Goal: Find specific page/section: Find specific page/section

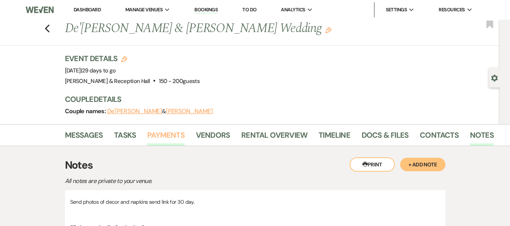
click at [168, 132] on link "Payments" at bounding box center [165, 137] width 37 height 17
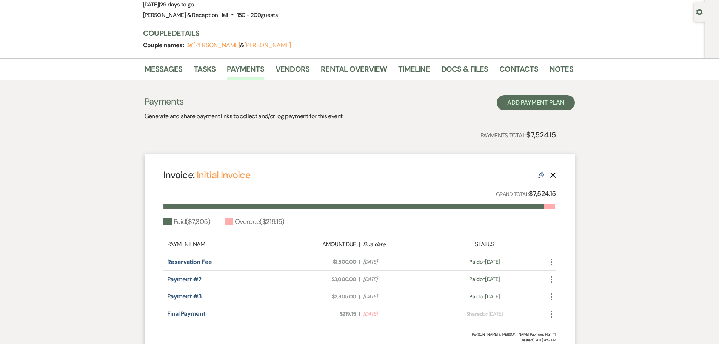
scroll to position [76, 0]
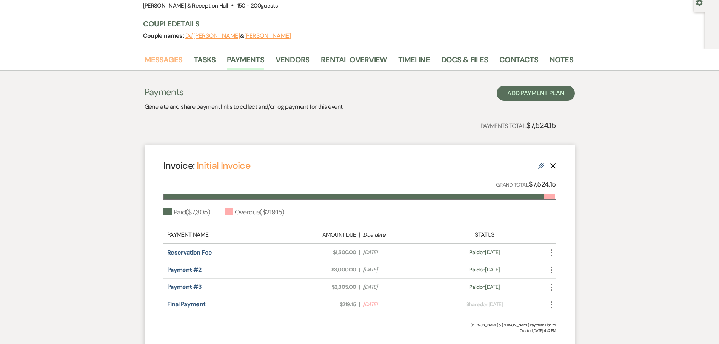
drag, startPoint x: 158, startPoint y: 59, endPoint x: 144, endPoint y: 36, distance: 27.3
click at [158, 59] on link "Messages" at bounding box center [164, 62] width 38 height 17
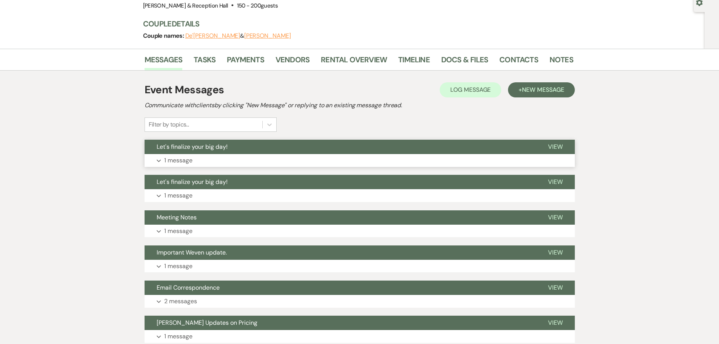
click at [188, 161] on p "1 message" at bounding box center [178, 161] width 28 height 10
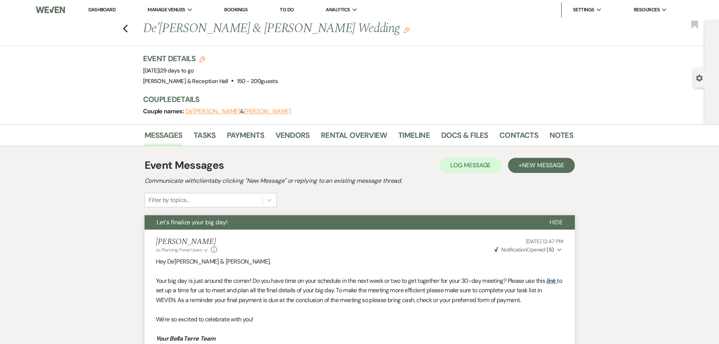
click at [125, 30] on div "Previous De'[PERSON_NAME] & [PERSON_NAME] Wedding Edit Bookmark" at bounding box center [350, 33] width 709 height 26
click at [128, 30] on icon "Previous" at bounding box center [126, 28] width 6 height 9
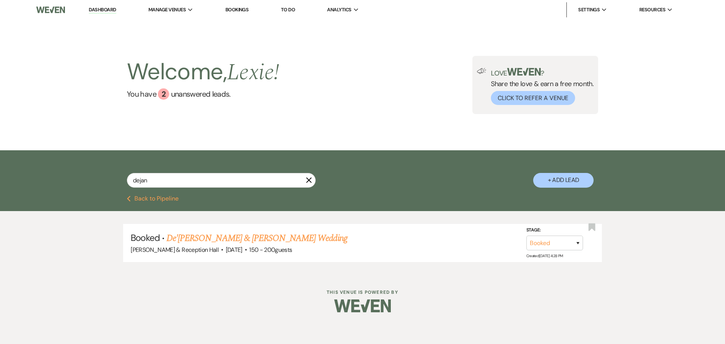
click at [161, 197] on button "Previous Back to Pipeline" at bounding box center [153, 199] width 52 height 6
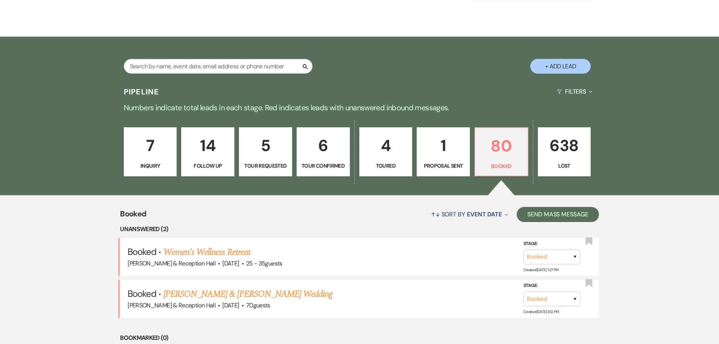
scroll to position [151, 0]
